Goal: Transaction & Acquisition: Purchase product/service

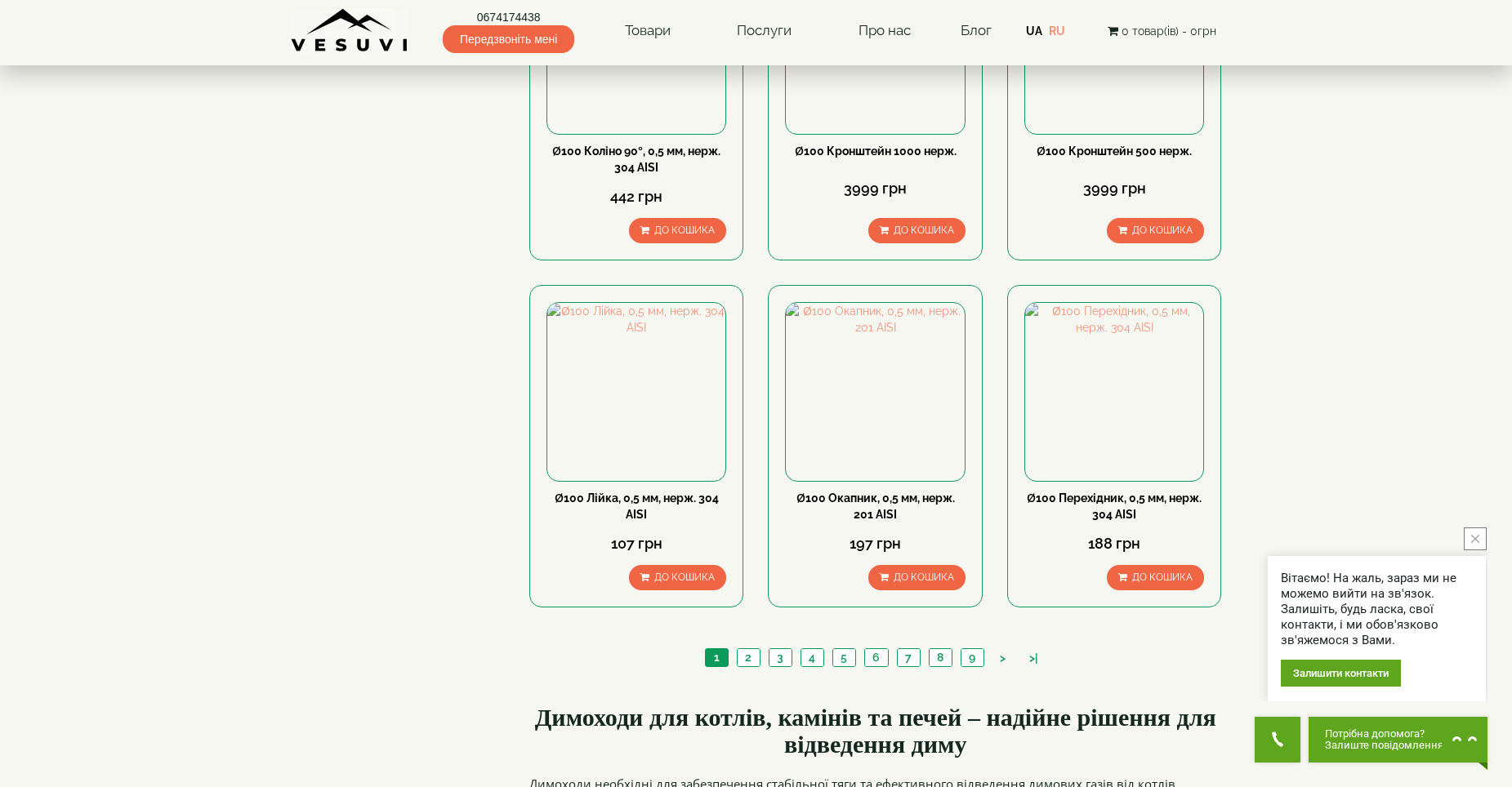
scroll to position [1551, 0]
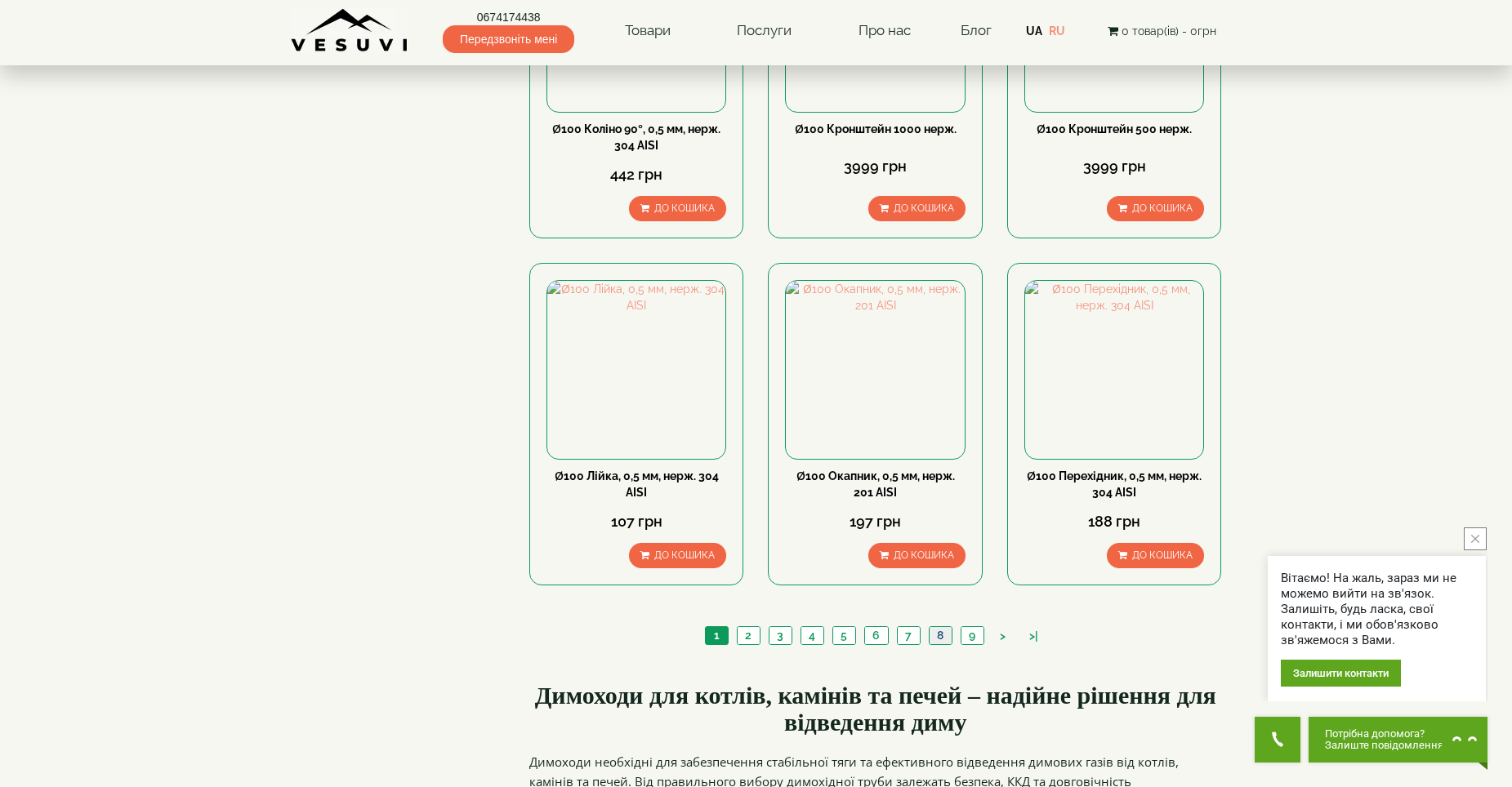
click at [935, 627] on link "8" at bounding box center [940, 635] width 23 height 17
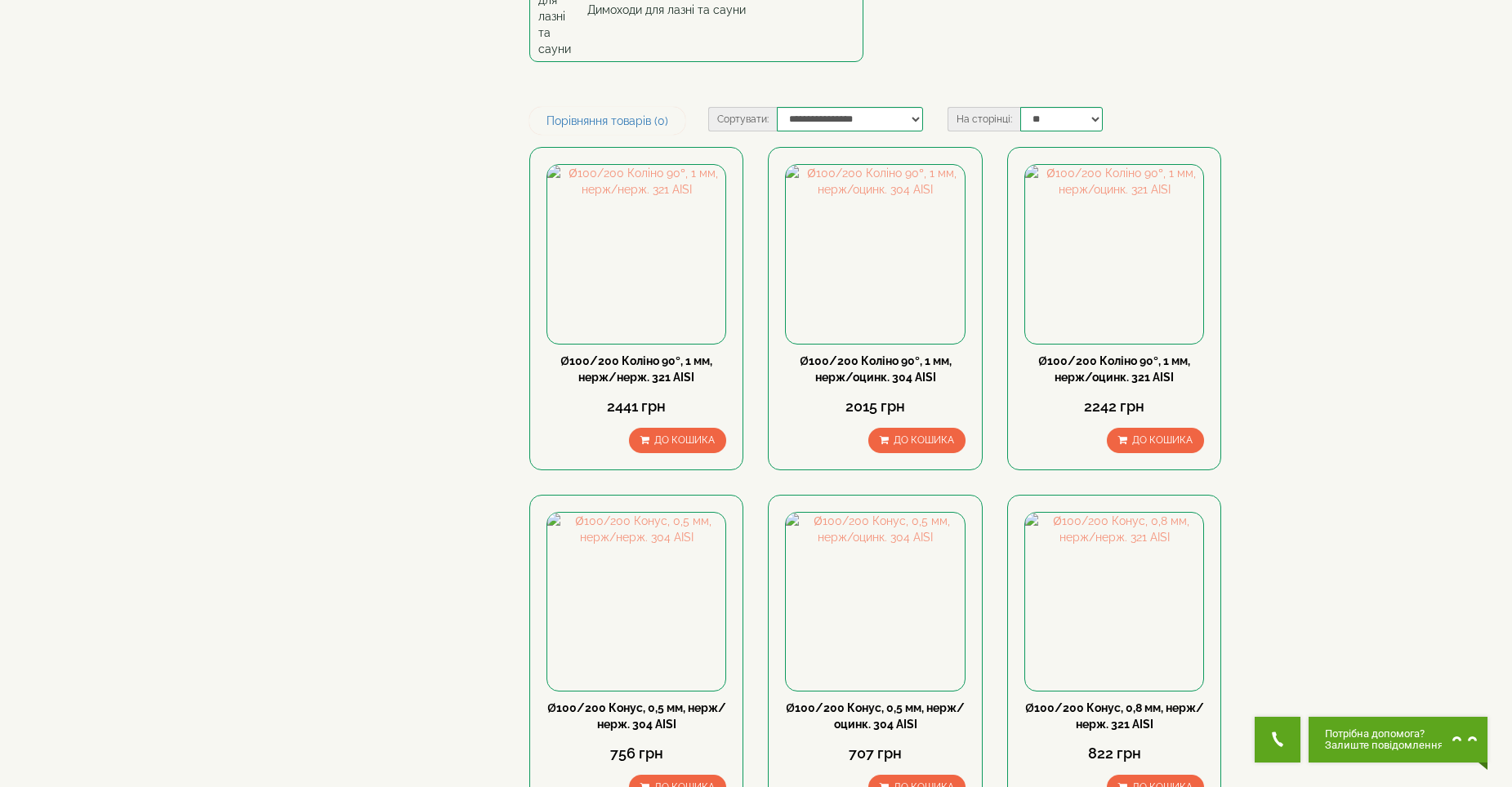
scroll to position [245, 0]
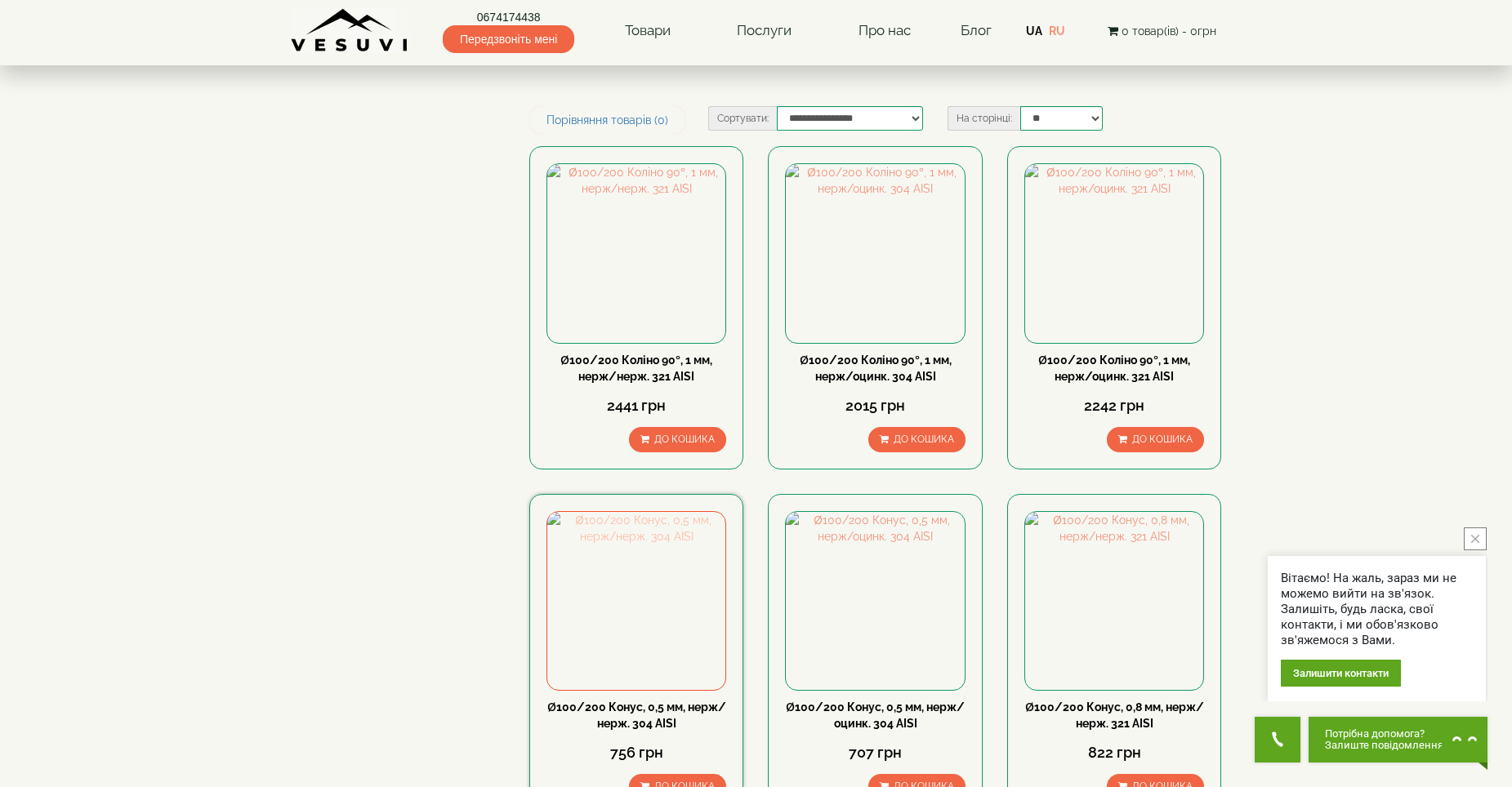
click at [598, 589] on img at bounding box center [636, 600] width 178 height 178
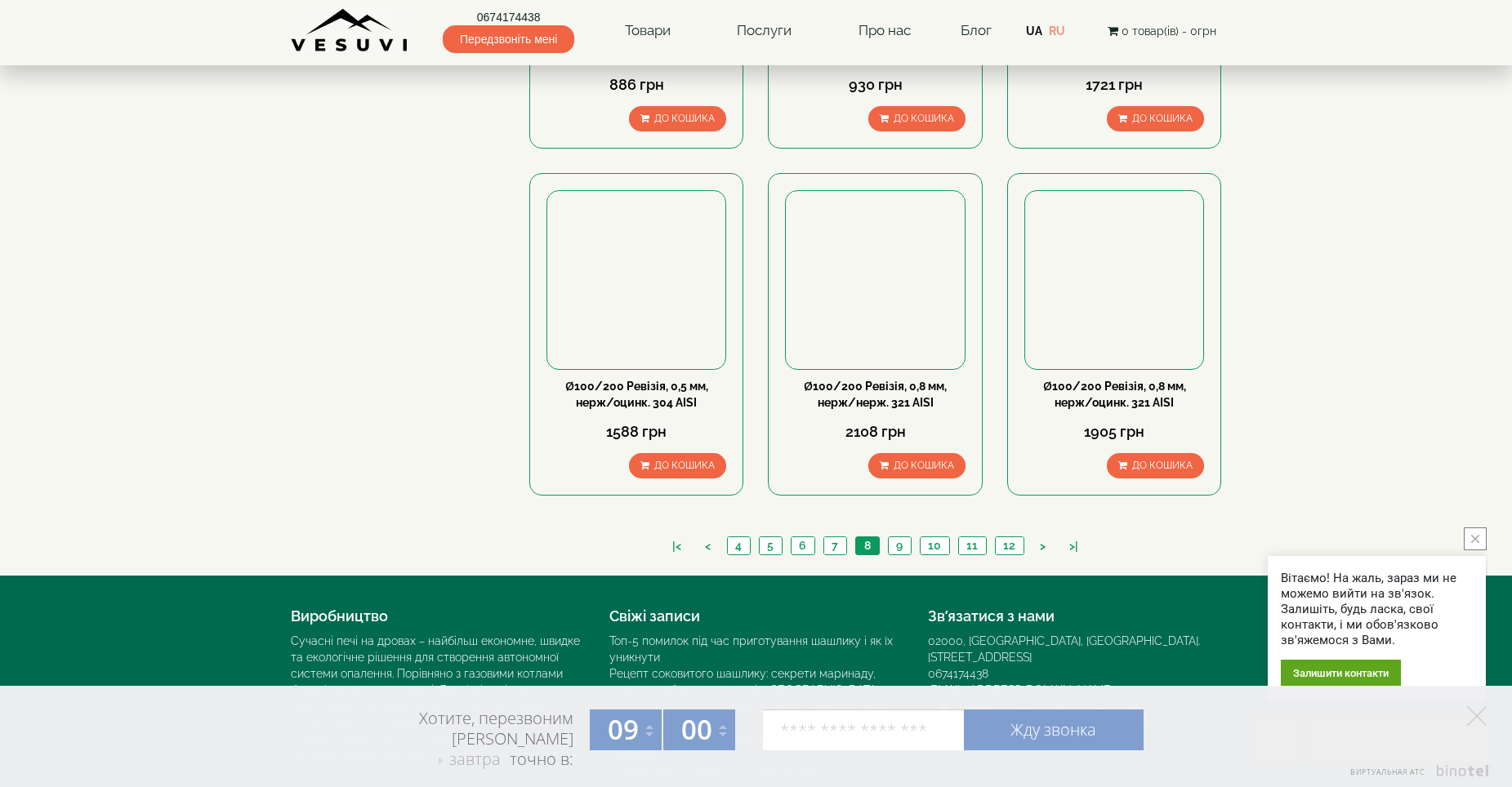
scroll to position [1625, 0]
